Goal: Information Seeking & Learning: Learn about a topic

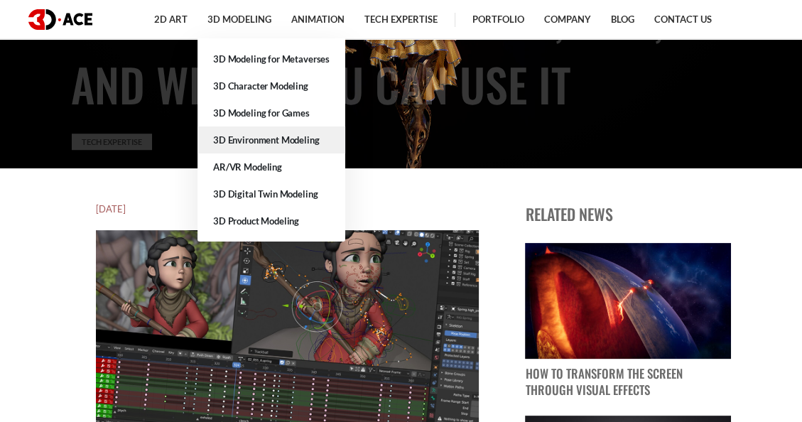
scroll to position [249, 0]
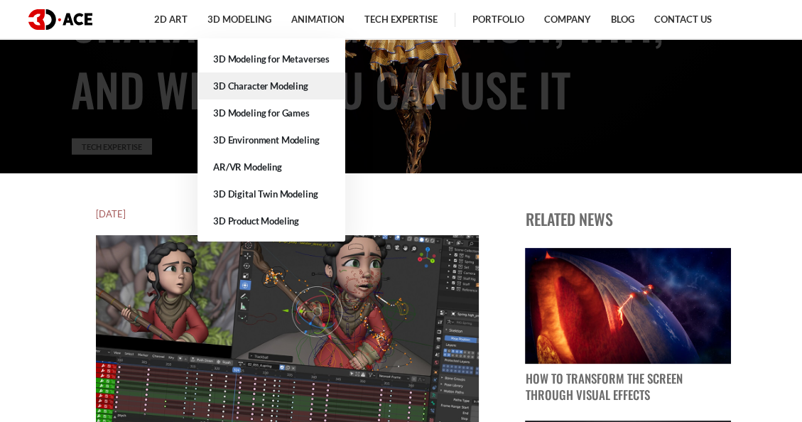
click at [281, 72] on link "3D Character Modeling" at bounding box center [272, 85] width 148 height 27
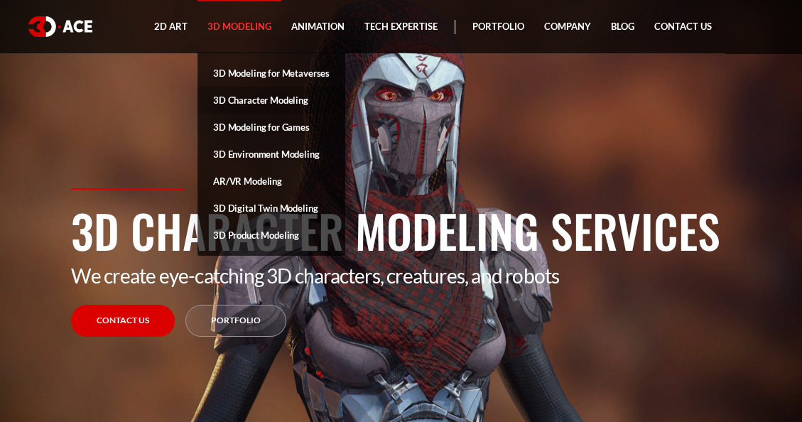
click at [258, 112] on link "3D Character Modeling" at bounding box center [272, 100] width 148 height 27
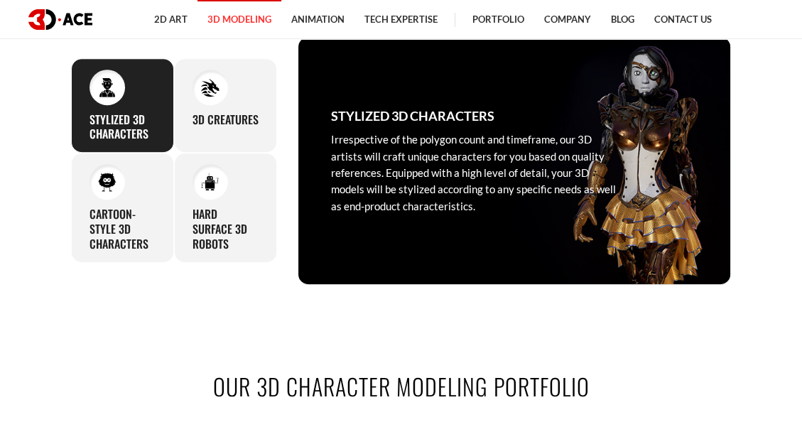
scroll to position [587, 0]
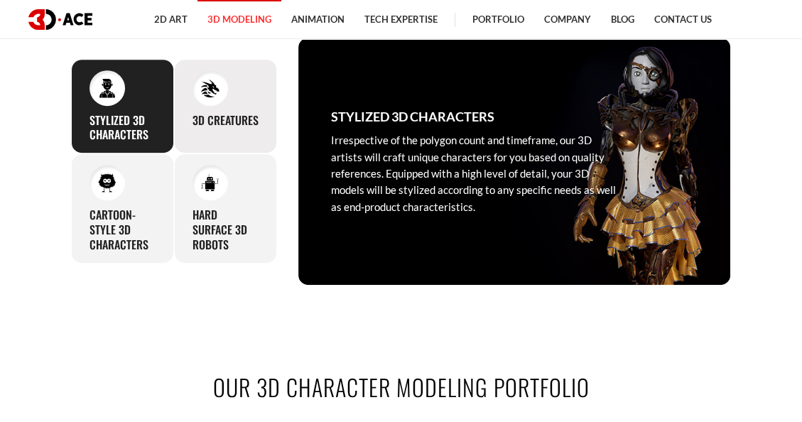
click at [234, 122] on div "3D Creatures In our approach to designing creatures for your project, we procee…" at bounding box center [225, 106] width 103 height 95
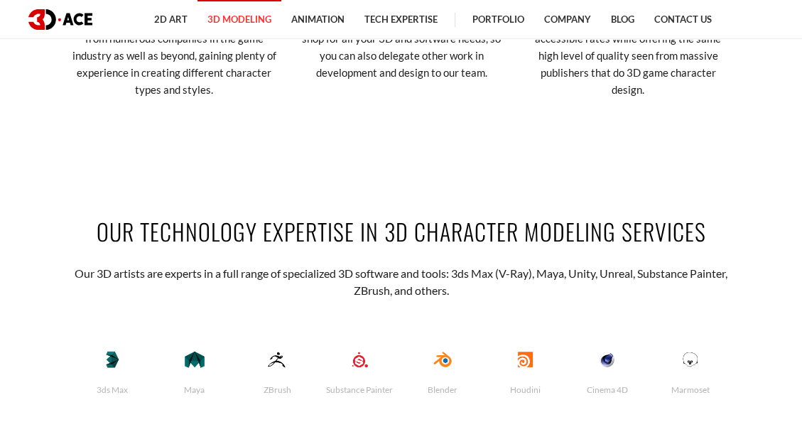
scroll to position [2770, 0]
